Goal: Information Seeking & Learning: Learn about a topic

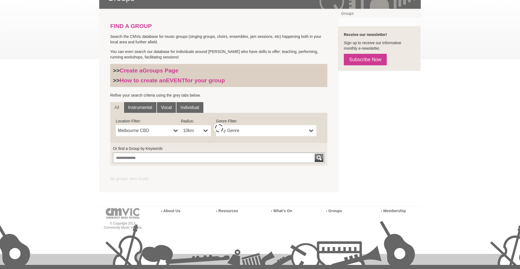
scroll to position [105, 0]
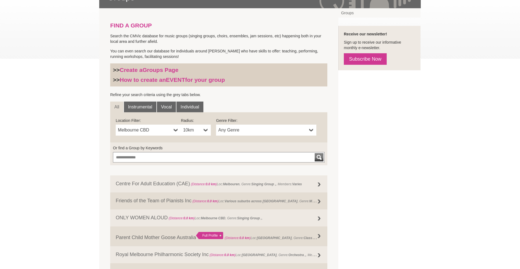
click at [309, 128] on b at bounding box center [311, 130] width 4 height 11
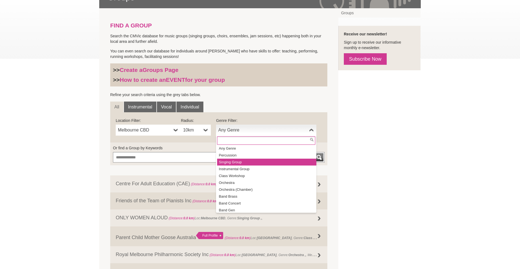
scroll to position [0, 0]
click at [233, 161] on li "Singing Group" at bounding box center [266, 163] width 99 height 7
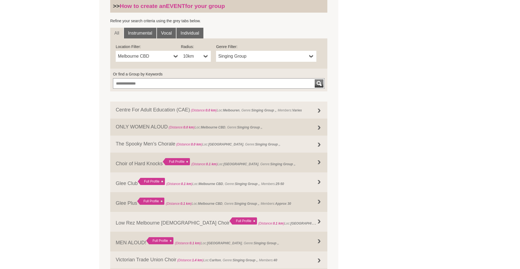
scroll to position [180, 0]
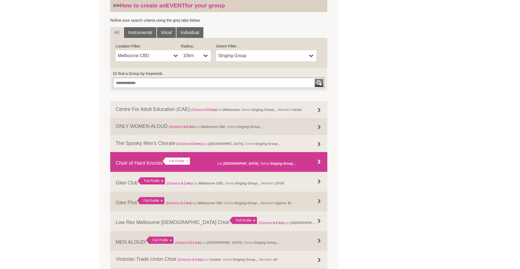
click at [140, 162] on link "Choir of Hard Knocks Full Profile (Distance: 0.1 km ) Loc: Melbourne , Genre: ," at bounding box center [218, 162] width 217 height 20
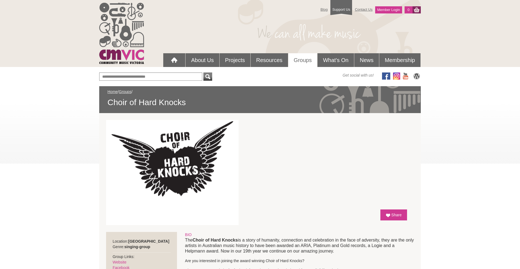
scroll to position [42, 0]
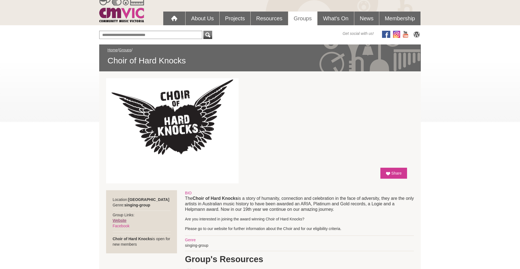
click at [118, 220] on link "Website" at bounding box center [120, 221] width 14 height 4
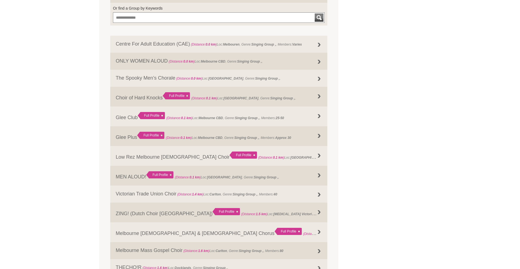
scroll to position [243, 0]
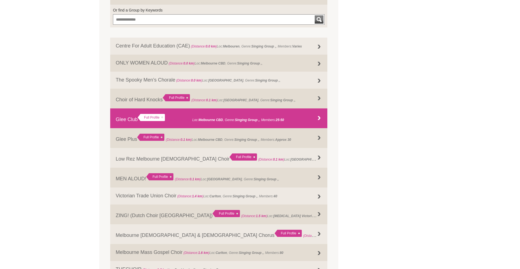
click at [122, 118] on link "Glee Club Full Profile (Distance: 0.1 km ) Loc: Melbourne CBD , Genre: , Member…" at bounding box center [218, 119] width 217 height 20
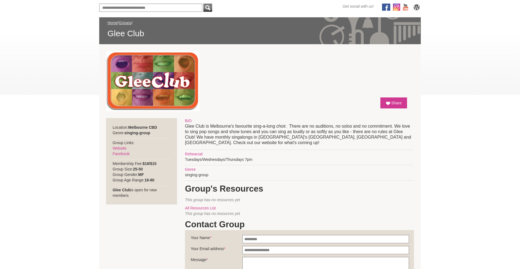
scroll to position [70, 0]
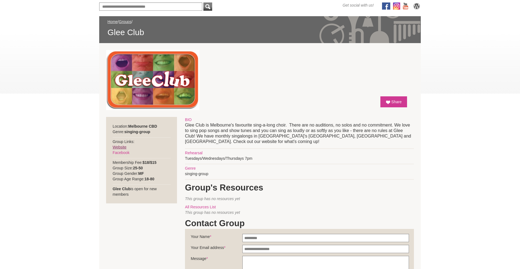
click at [122, 145] on link "Website" at bounding box center [120, 147] width 14 height 4
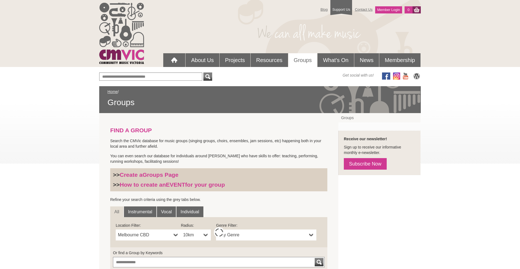
scroll to position [161, 0]
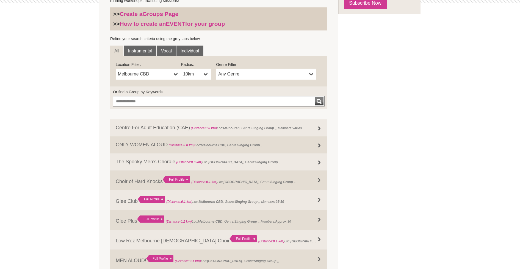
click at [241, 74] on span "Any Genre" at bounding box center [262, 74] width 89 height 7
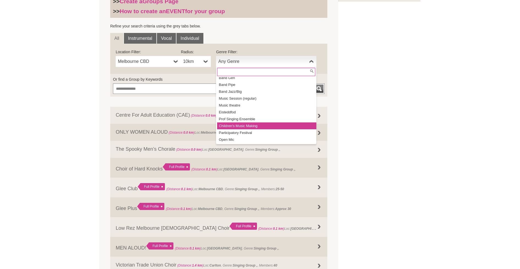
scroll to position [175, 0]
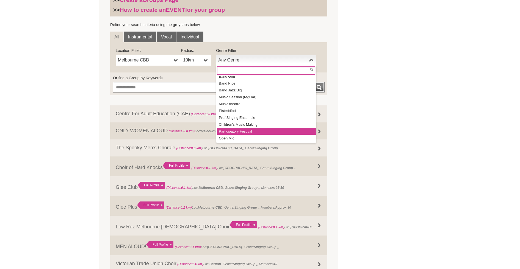
click at [247, 132] on li "Participatory Festival" at bounding box center [266, 131] width 99 height 7
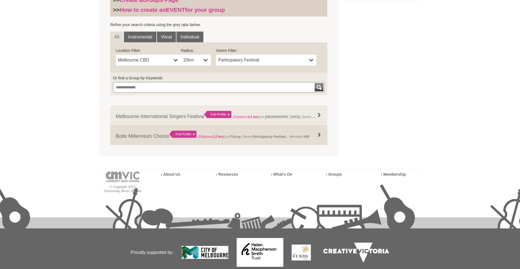
click at [256, 59] on span "Participatory Festival" at bounding box center [262, 60] width 89 height 7
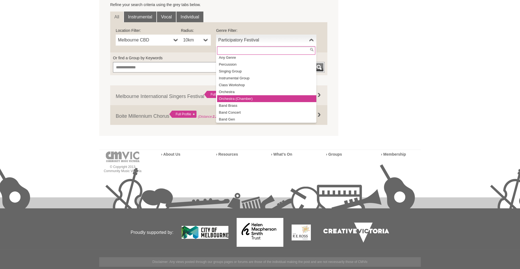
scroll to position [0, 0]
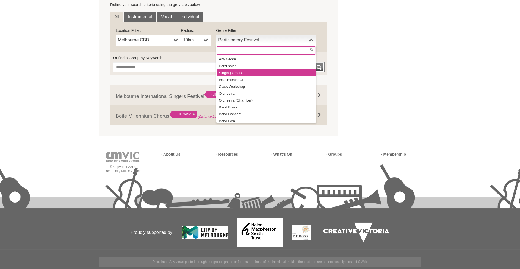
click at [234, 71] on li "Singing Group" at bounding box center [266, 73] width 99 height 7
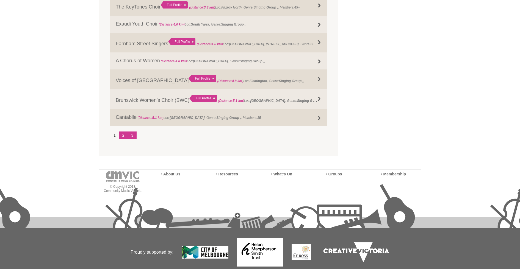
scroll to position [705, 0]
click at [123, 135] on link "2" at bounding box center [123, 135] width 9 height 8
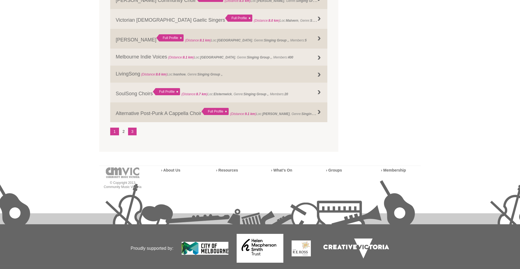
scroll to position [717, 0]
click at [133, 131] on link "3" at bounding box center [132, 132] width 9 height 8
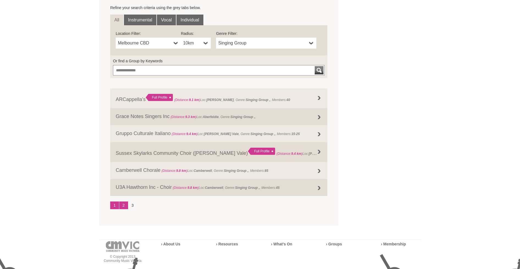
scroll to position [193, 0]
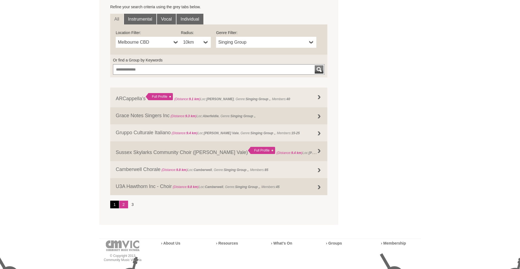
click at [115, 205] on link "1" at bounding box center [114, 205] width 9 height 8
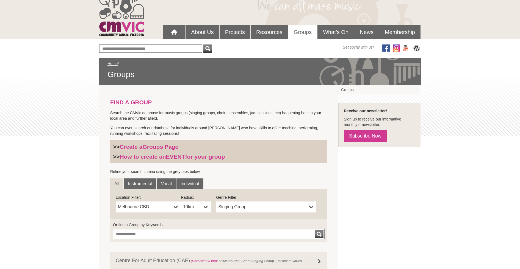
scroll to position [28, 0]
click at [206, 208] on b at bounding box center [206, 207] width 4 height 11
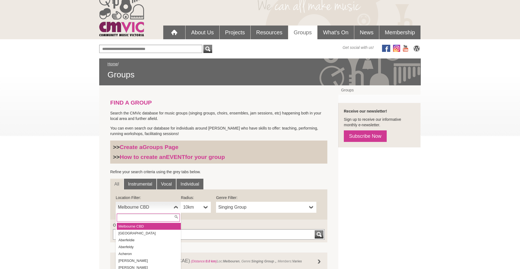
click at [153, 206] on span "Melbourne CBD" at bounding box center [145, 207] width 54 height 7
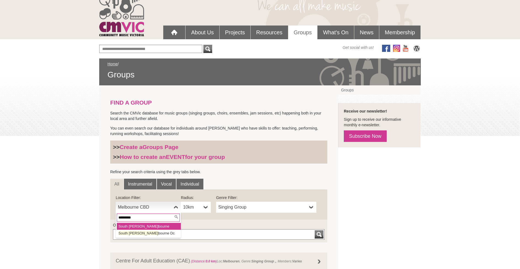
type input "*********"
click at [133, 226] on em "South [PERSON_NAME]" at bounding box center [138, 227] width 40 height 4
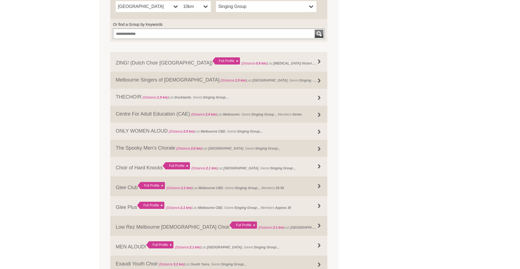
scroll to position [230, 0]
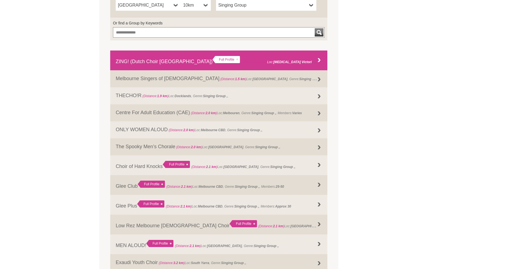
click at [144, 63] on link "ZING! (Dutch Choir [GEOGRAPHIC_DATA]) Full Profile (Distance: 0.8 km ) Loc: [ME…" at bounding box center [218, 61] width 217 height 20
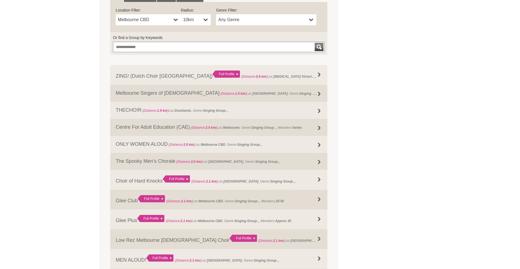
scroll to position [216, 0]
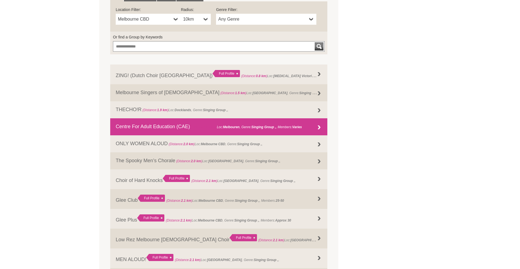
click at [153, 128] on link "Centre For Adult Education (CAE) (Distance: 2.0 km ) Loc: [GEOGRAPHIC_DATA] , G…" at bounding box center [218, 126] width 217 height 17
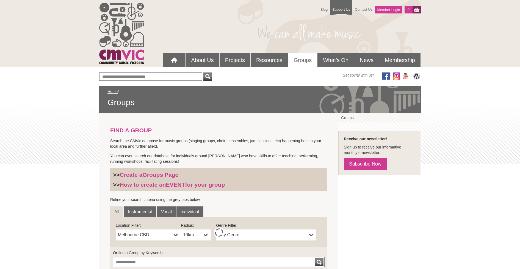
scroll to position [161, 0]
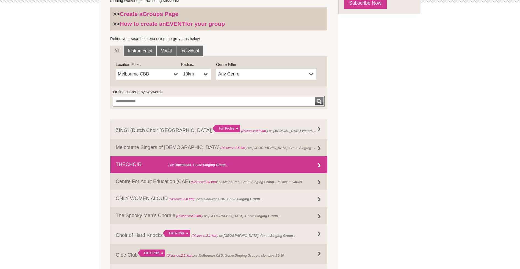
click at [124, 164] on link "THECHO!R (Distance: 1.9 km ) Loc: [GEOGRAPHIC_DATA] , Genre: Singing Group ," at bounding box center [218, 164] width 217 height 17
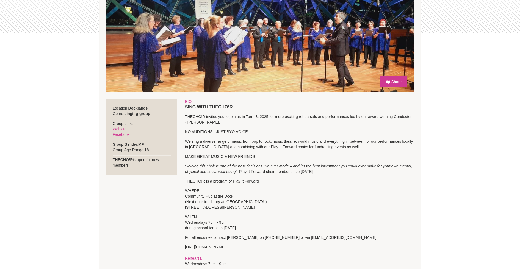
scroll to position [131, 0]
click at [117, 128] on link "Website" at bounding box center [120, 129] width 14 height 4
